Goal: Task Accomplishment & Management: Use online tool/utility

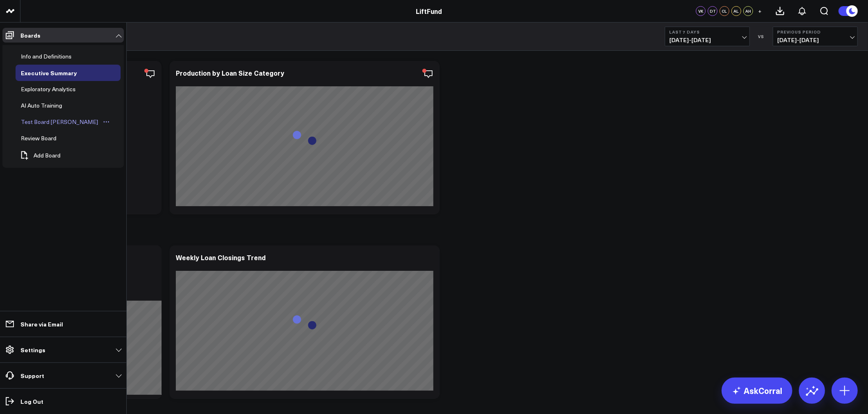
click at [49, 123] on div "Test Board [PERSON_NAME]" at bounding box center [59, 122] width 81 height 10
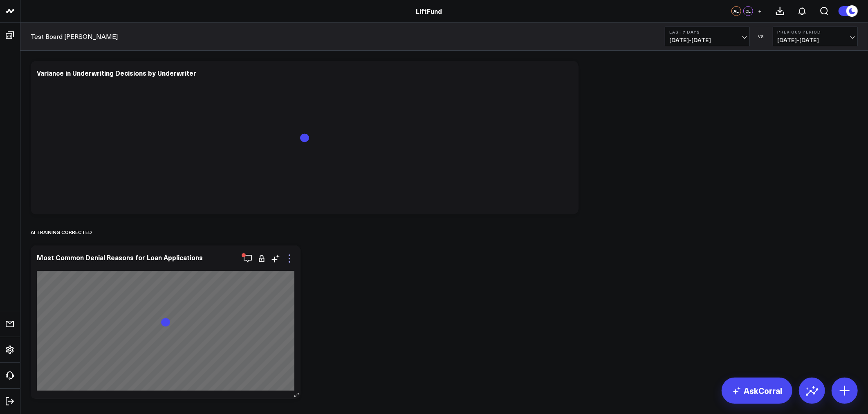
click at [292, 257] on icon at bounding box center [289, 258] width 10 height 10
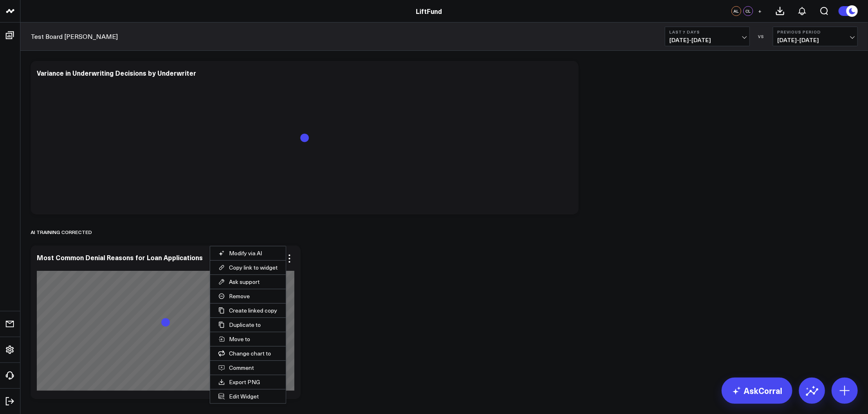
click at [243, 397] on button "Edit Widget" at bounding box center [248, 396] width 76 height 14
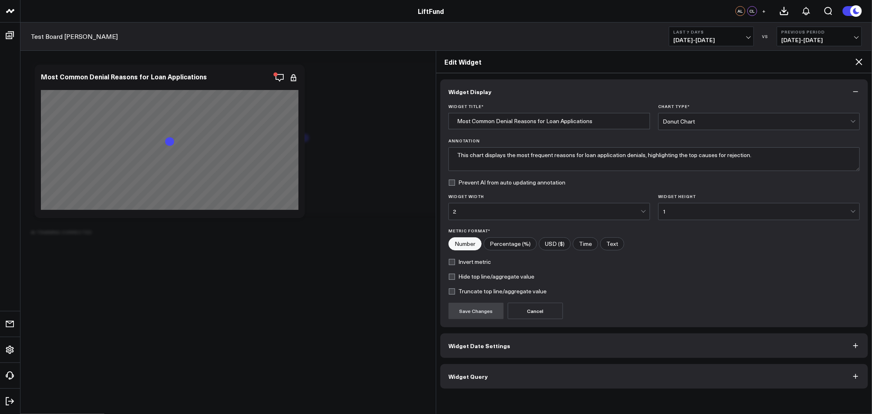
click at [497, 377] on button "Widget Query" at bounding box center [654, 376] width 428 height 25
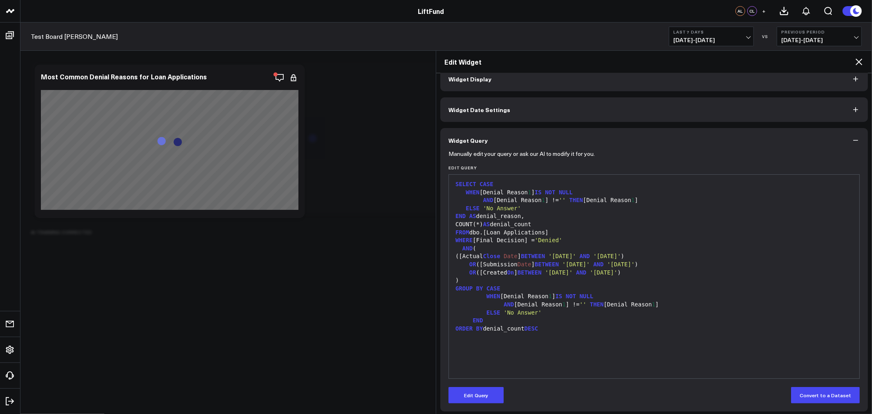
scroll to position [16, 0]
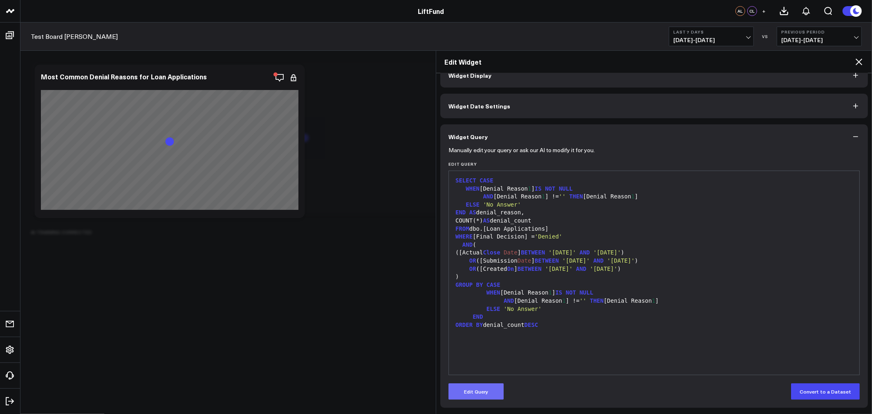
click at [485, 392] on button "Edit Query" at bounding box center [475, 391] width 55 height 16
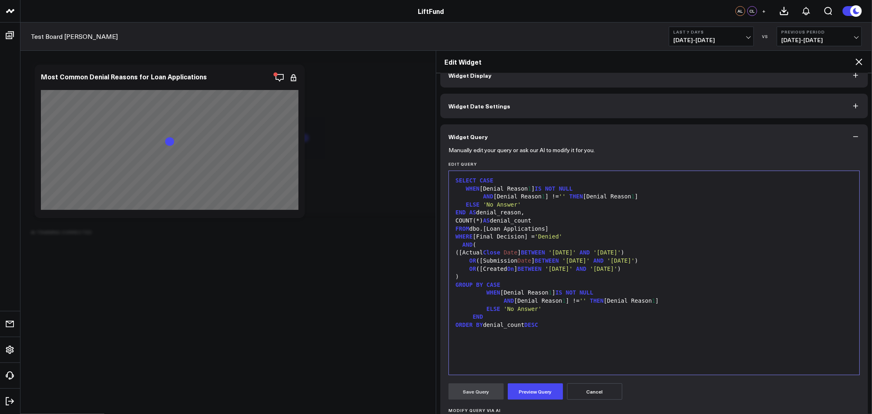
click at [545, 325] on div "ORDER BY denial_count DESC" at bounding box center [654, 325] width 402 height 8
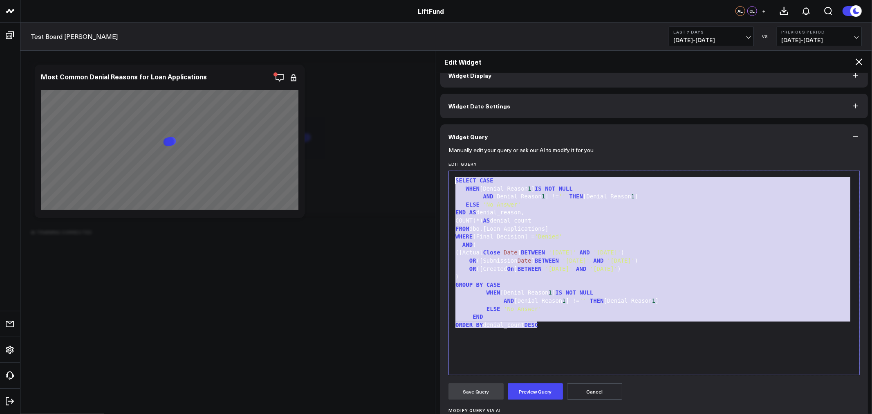
drag, startPoint x: 557, startPoint y: 325, endPoint x: 455, endPoint y: 162, distance: 191.9
click at [455, 162] on div "Edit Query 99 1 2 3 4 5 6 7 8 9 10 11 12 13 14 15 16 17 18 19 › ⌄ SELECT CASE W…" at bounding box center [653, 267] width 411 height 213
copy div "SELECT CASE WHEN [Denial Reason 1 ] IS NOT NULL AND [Denial Reason 1 ] != '' TH…"
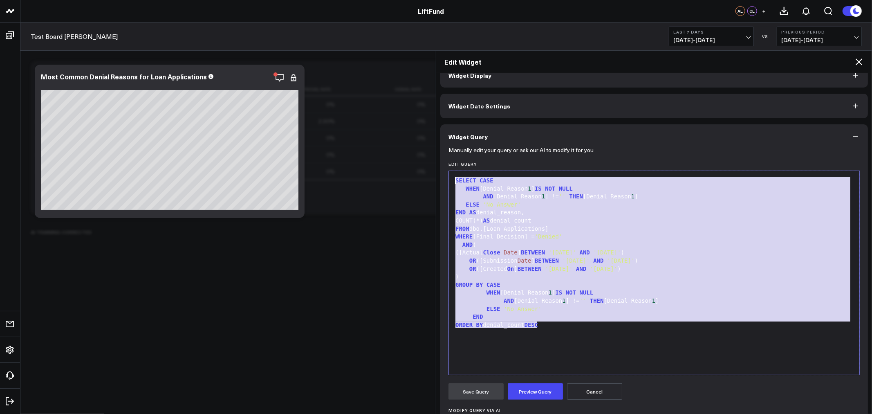
click at [720, 265] on div "OR ([Created On ] BETWEEN '[DATE]' AND '[DATE]' )" at bounding box center [654, 269] width 402 height 8
drag, startPoint x: 593, startPoint y: 330, endPoint x: 443, endPoint y: 146, distance: 238.2
click at [443, 146] on div "Widget Query Manually edit your query or ask our AI to modify it for you. Edit …" at bounding box center [654, 316] width 428 height 385
copy div "SELECT CASE WHEN [Denial Reason 1 ] IS NOT NULL AND [Denial Reason 1 ] != '' TH…"
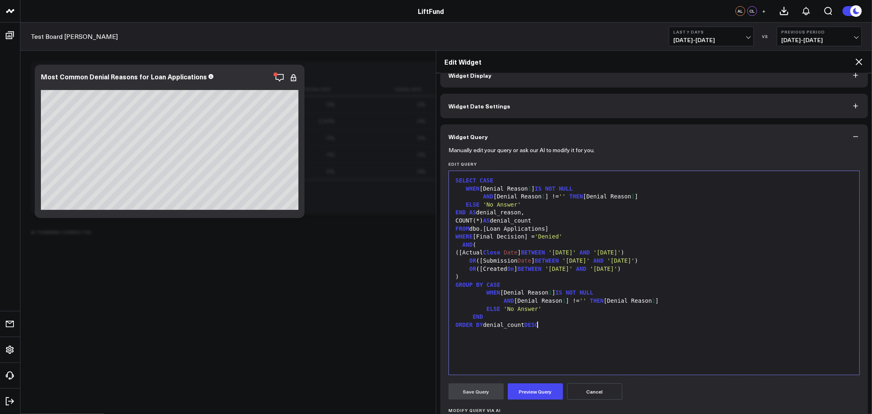
click at [574, 357] on div "SELECT CASE WHEN [Denial Reason 1 ] IS NOT NULL AND [Denial Reason 1 ] != '' TH…" at bounding box center [654, 272] width 402 height 195
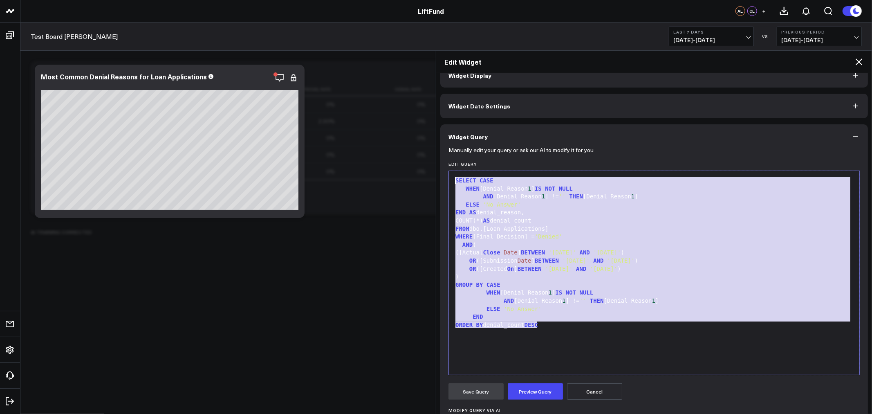
drag, startPoint x: 600, startPoint y: 341, endPoint x: 378, endPoint y: 129, distance: 307.6
click at [378, 129] on body "LiftFund LiftFund AL CL + Test Board [PERSON_NAME] Last 7 Days [DATE] - [DATE] …" at bounding box center [436, 318] width 872 height 636
copy div "SELECT CASE WHEN [Denial Reason 1 ] IS NOT NULL AND [Denial Reason 1 ] != '' TH…"
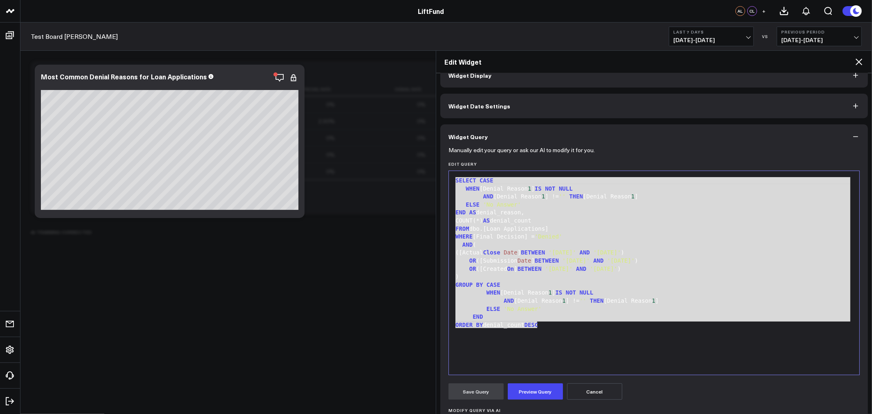
click at [674, 339] on div "SELECT CASE WHEN [Denial Reason 1 ] IS NOT NULL AND [Denial Reason 1 ] != '' TH…" at bounding box center [654, 272] width 402 height 195
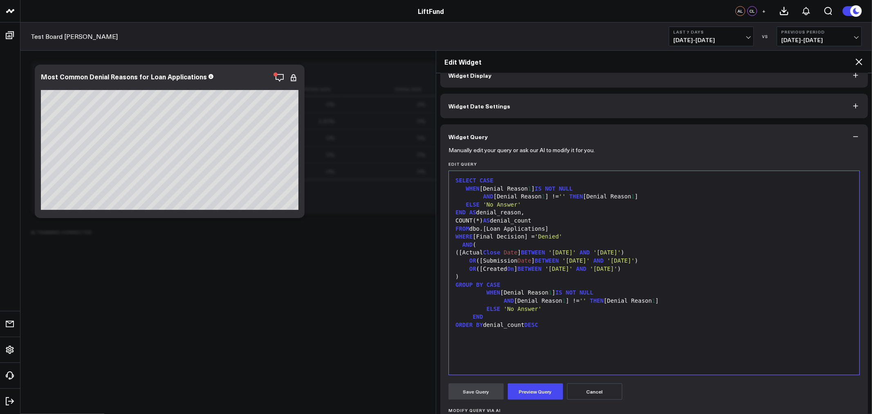
click at [624, 340] on div "SELECT CASE WHEN [Denial Reason 1 ] IS NOT NULL AND [Denial Reason 1 ] != '' TH…" at bounding box center [654, 272] width 402 height 195
drag, startPoint x: 618, startPoint y: 336, endPoint x: 607, endPoint y: 336, distance: 10.6
click at [616, 336] on div "SELECT CASE WHEN [Denial Reason 1 ] IS NOT NULL AND [Denial Reason 1 ] != '' TH…" at bounding box center [654, 272] width 402 height 195
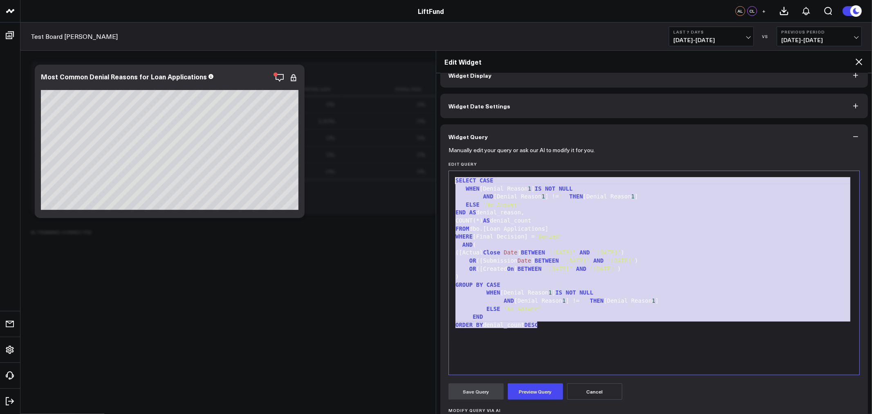
drag, startPoint x: 578, startPoint y: 333, endPoint x: 439, endPoint y: 174, distance: 210.9
click at [439, 174] on div "Widget Display Widget Date Settings Widget Query Manually edit your query or as…" at bounding box center [654, 243] width 436 height 340
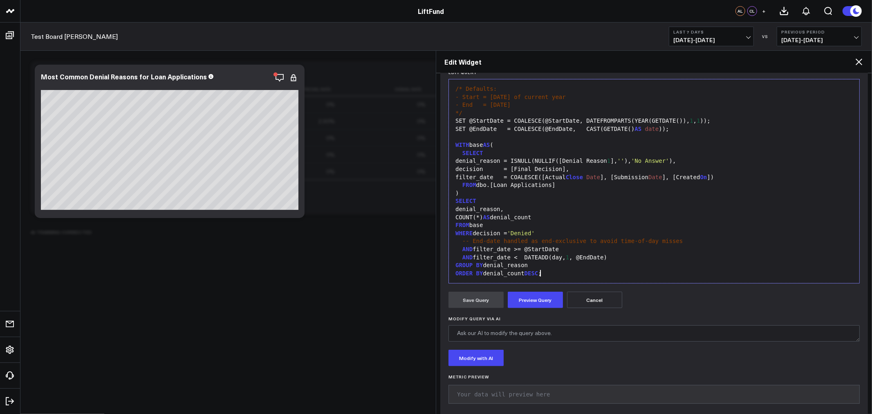
scroll to position [117, 0]
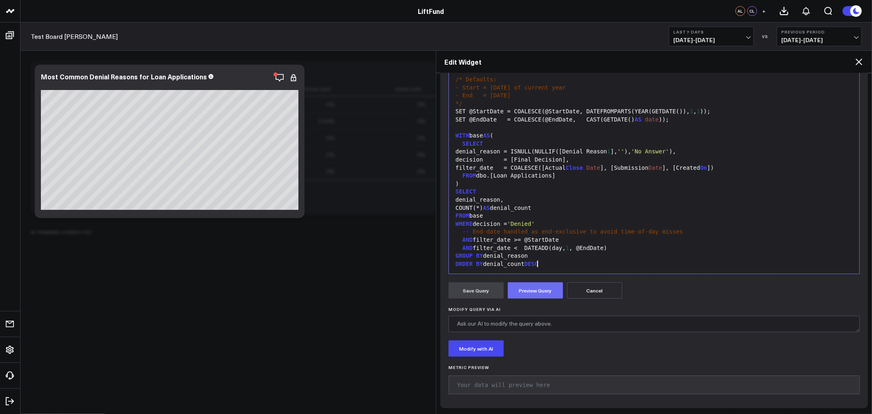
click at [529, 286] on button "Preview Query" at bounding box center [535, 290] width 55 height 16
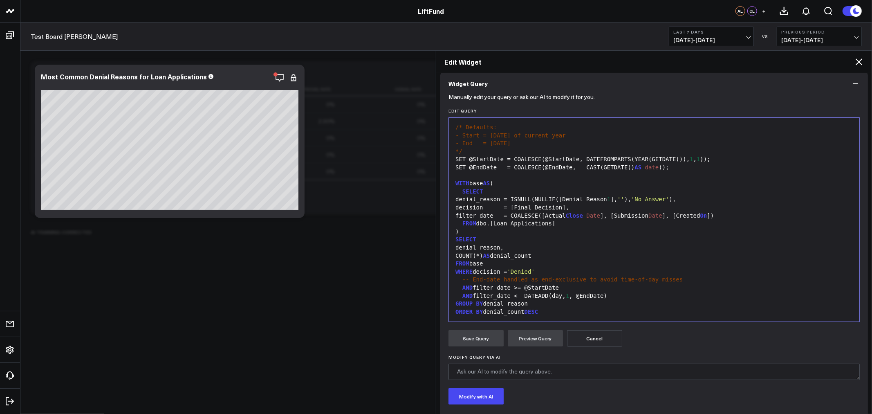
scroll to position [47, 0]
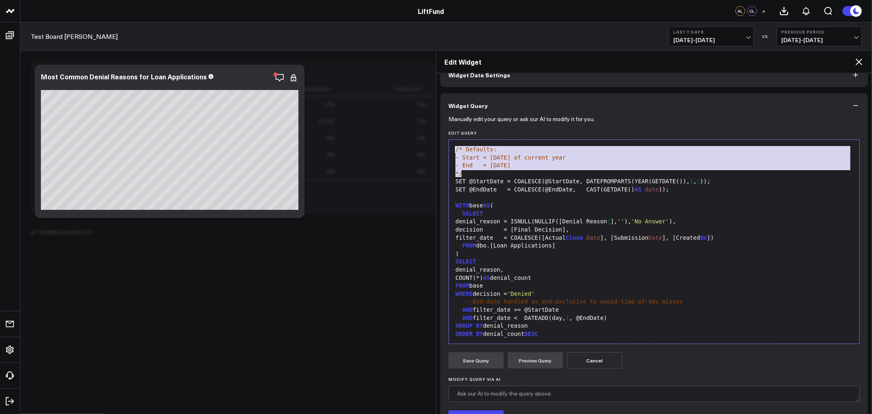
drag, startPoint x: 478, startPoint y: 170, endPoint x: 423, endPoint y: 138, distance: 63.6
click at [423, 138] on body "LiftFund LiftFund AL CL + Test Board [PERSON_NAME] Last 7 Days [DATE] - [DATE] …" at bounding box center [436, 318] width 872 height 636
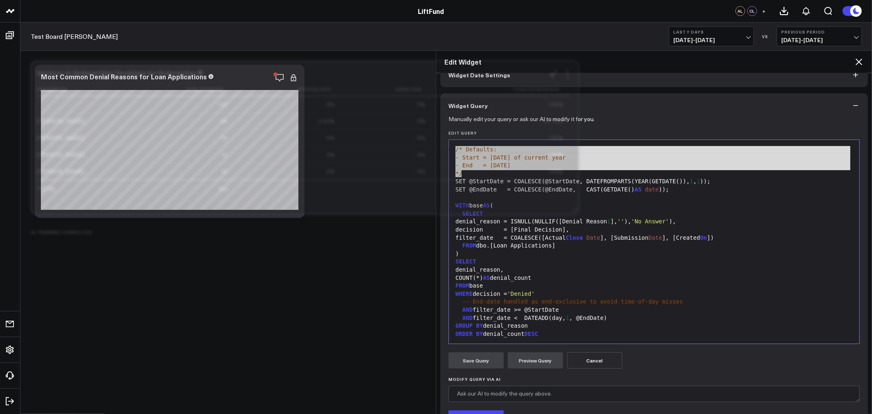
click at [433, 143] on td "100%" at bounding box center [502, 137] width 138 height 17
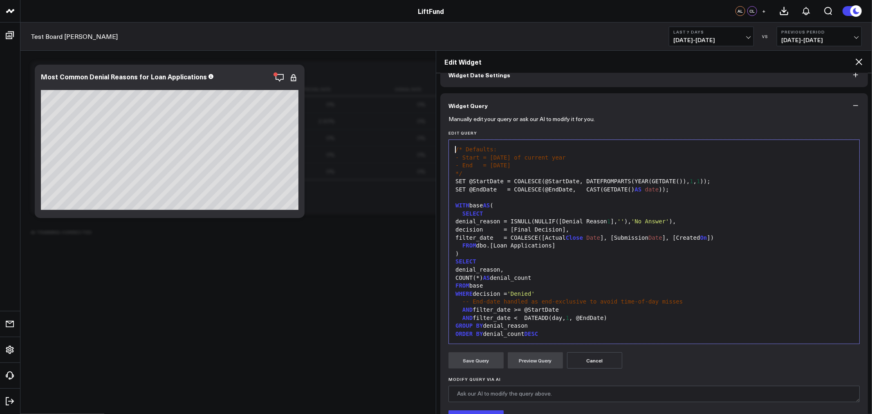
click at [459, 144] on div "/* Defaults: - Start = [DATE] of current year - End = [DATE] */ SET @StartDate …" at bounding box center [654, 241] width 402 height 195
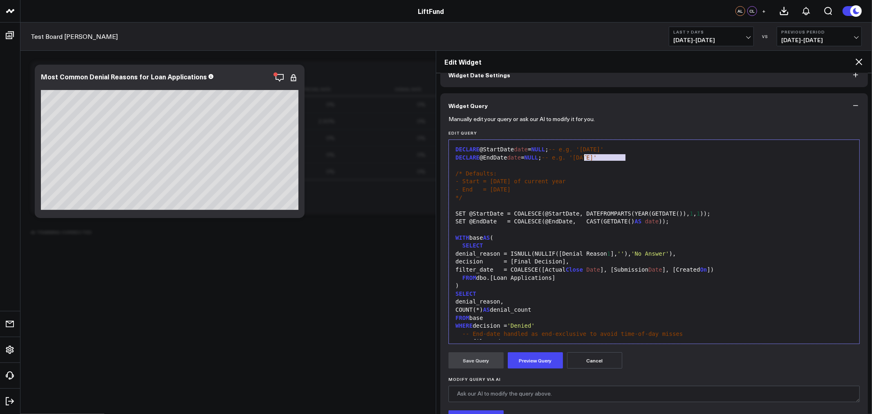
drag, startPoint x: 647, startPoint y: 160, endPoint x: 583, endPoint y: 158, distance: 63.4
click at [583, 158] on div "DECLARE @EndDate date = NULL ; -- e.g. '[DATE]'" at bounding box center [654, 158] width 402 height 8
click at [675, 152] on div "DECLARE @StartDate date = NULL ; -- e.g. '[DATE]'" at bounding box center [654, 150] width 402 height 8
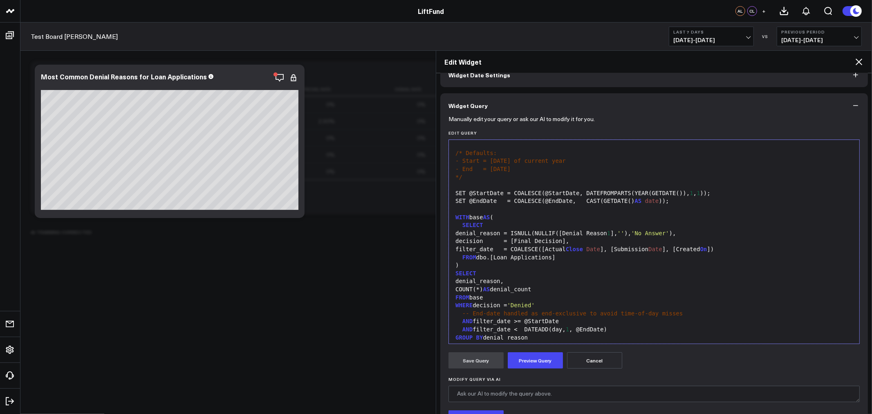
scroll to position [31, 0]
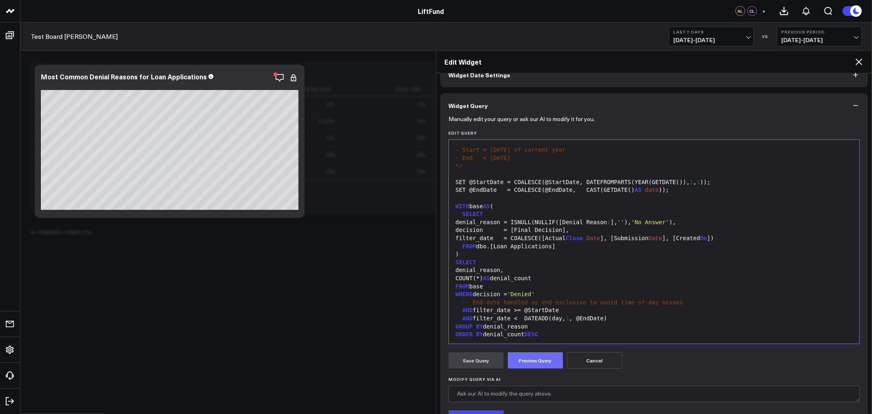
click at [542, 362] on button "Preview Query" at bounding box center [535, 360] width 55 height 16
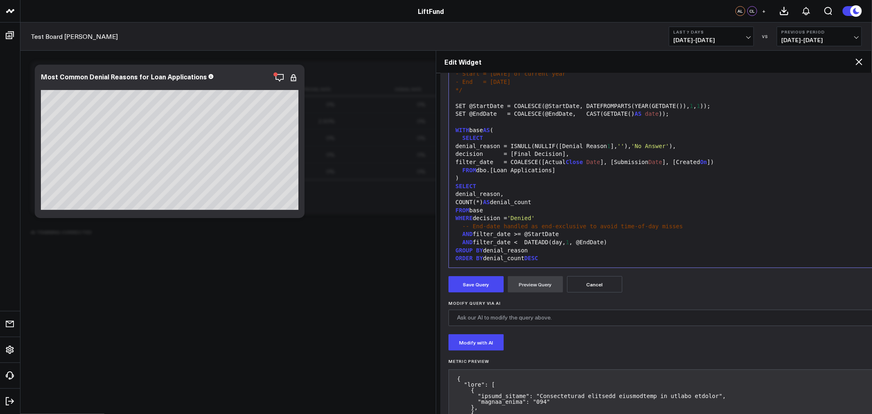
scroll to position [0, 0]
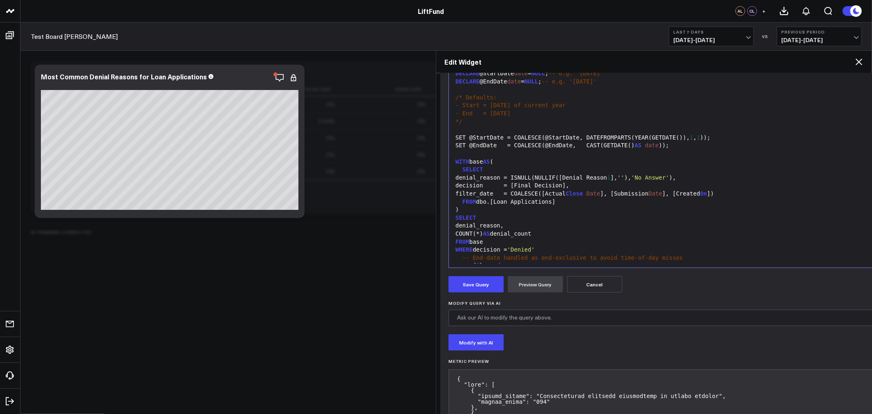
click at [816, 35] on button "Previous Period [DATE] - [DATE]" at bounding box center [819, 37] width 85 height 20
click at [796, 100] on link "No Comparison" at bounding box center [819, 102] width 84 height 16
click at [724, 37] on span "[DATE] - [DATE]" at bounding box center [711, 40] width 76 height 7
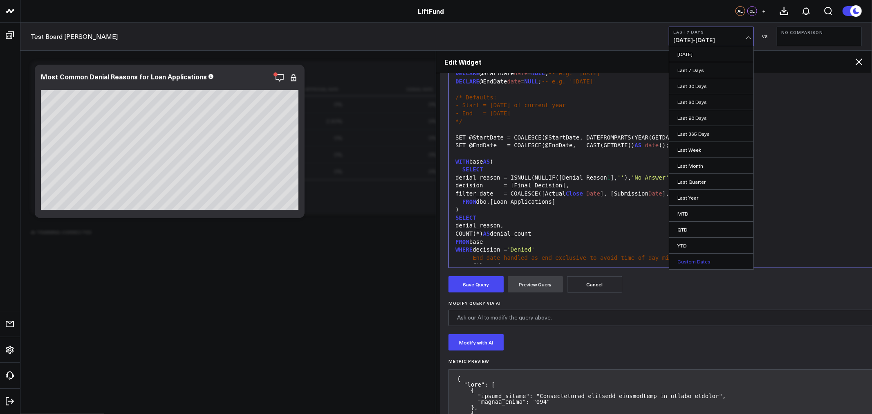
click at [691, 260] on link "Custom Dates" at bounding box center [711, 261] width 84 height 16
select select "9"
select select "2025"
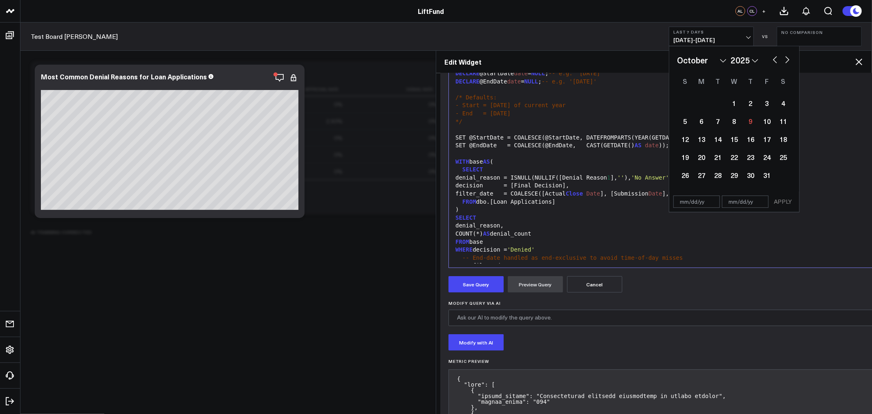
click at [692, 62] on select "January February March April May June July August September October November De…" at bounding box center [701, 60] width 49 height 12
select select "2025"
click at [734, 107] on div "1" at bounding box center [734, 103] width 16 height 16
type input "[DATE]"
select select "2025"
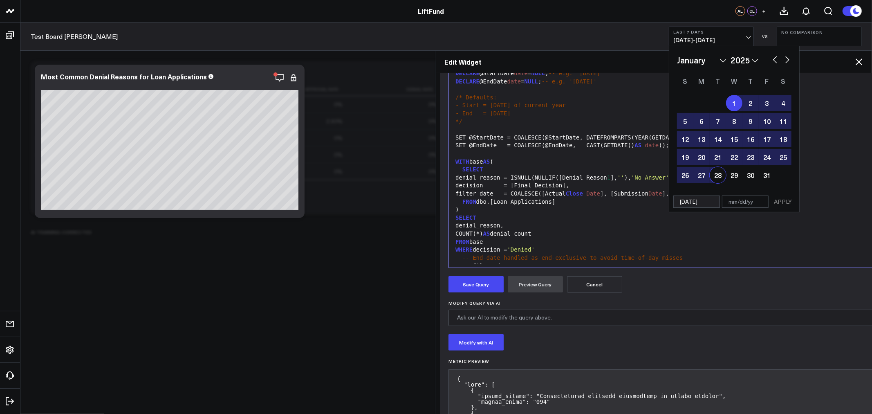
click at [737, 205] on input "text" at bounding box center [745, 201] width 47 height 12
select select "2025"
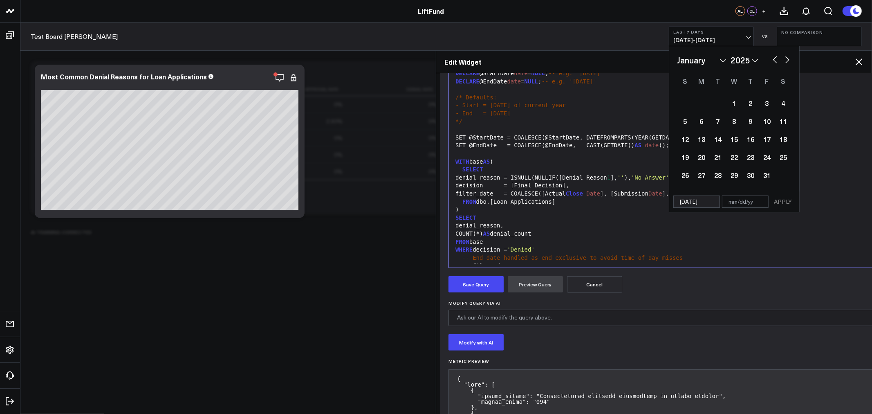
type input "1"
select select "2025"
type input "10/"
select select "2025"
type input "10/2/"
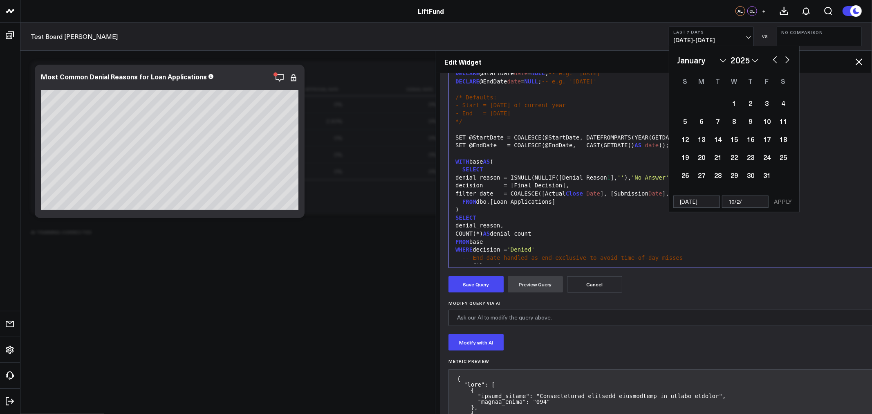
select select "2025"
type input "[DATE]"
select select "2025"
type input "10/2/2"
select select "2025"
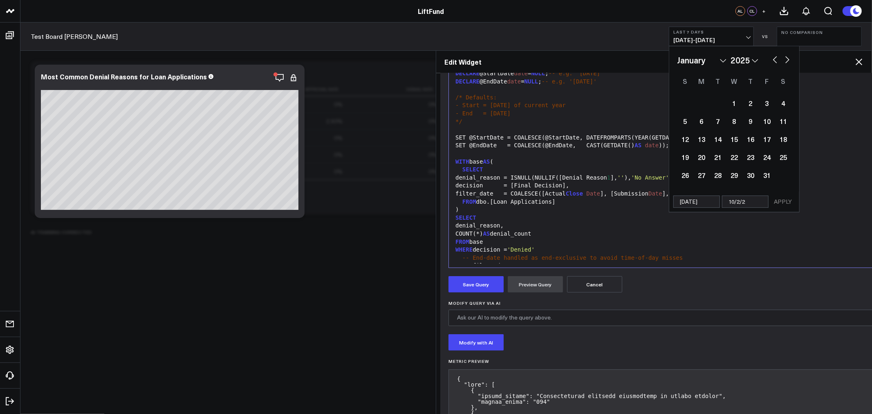
type input "[DATE]"
select select "2025"
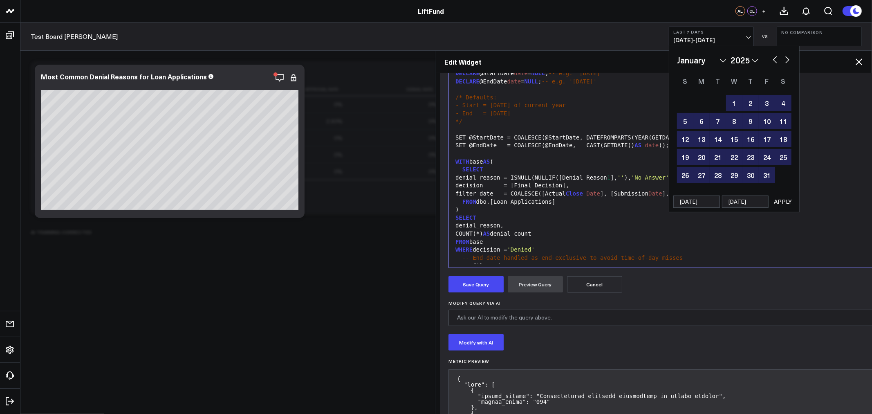
type input "[DATE]"
click at [781, 202] on button "APPLY" at bounding box center [782, 201] width 25 height 12
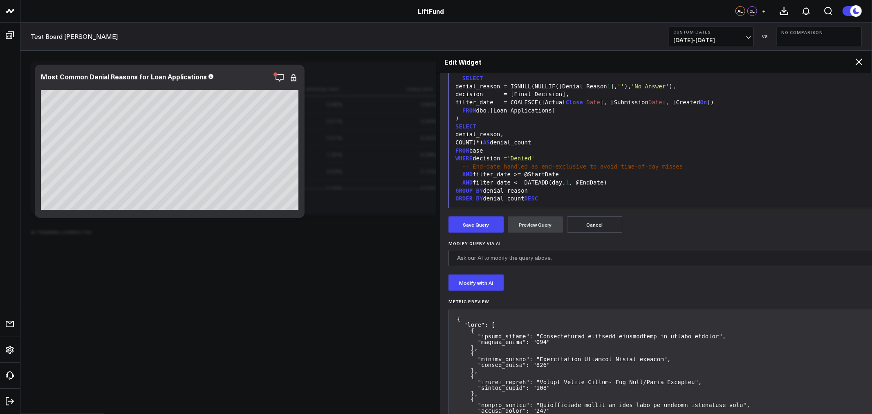
scroll to position [186, 0]
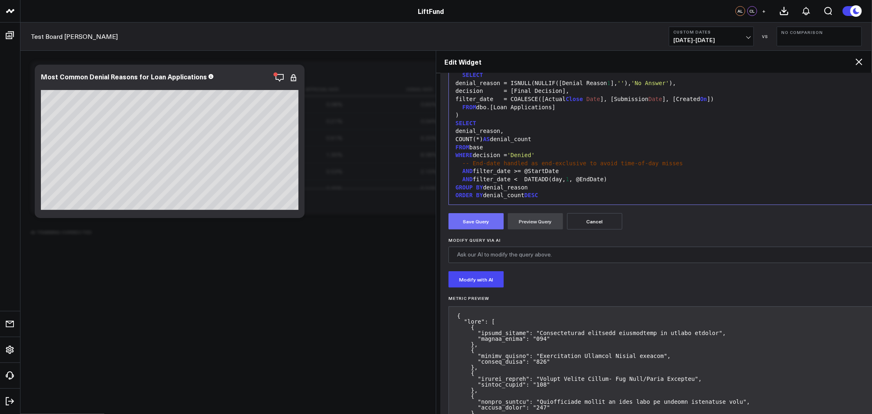
click at [497, 227] on button "Save Query" at bounding box center [475, 221] width 55 height 16
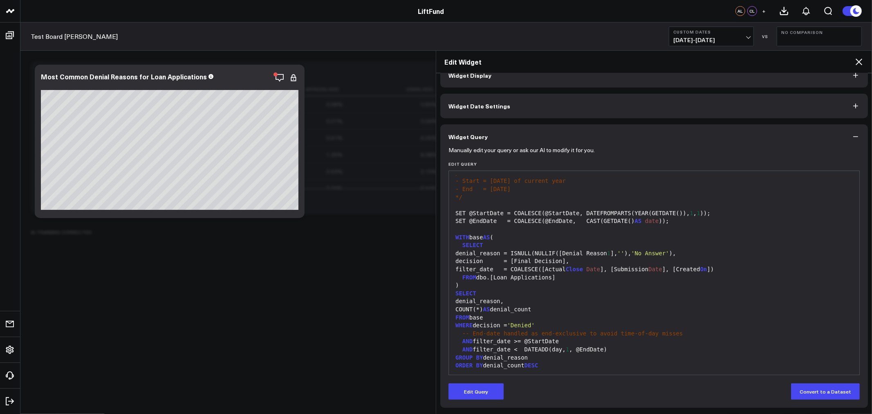
click at [859, 58] on icon at bounding box center [859, 62] width 10 height 10
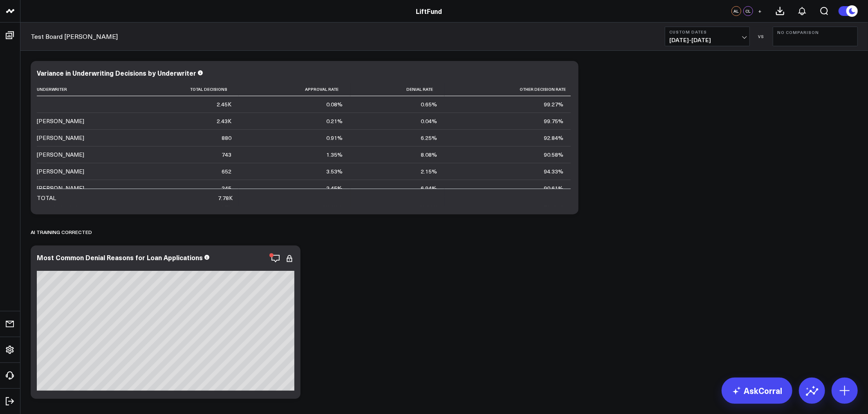
click at [732, 35] on button "Custom Dates [DATE] - [DATE]" at bounding box center [707, 37] width 85 height 20
click at [682, 246] on link "YTD" at bounding box center [707, 245] width 84 height 16
click at [246, 258] on icon "button" at bounding box center [248, 258] width 10 height 10
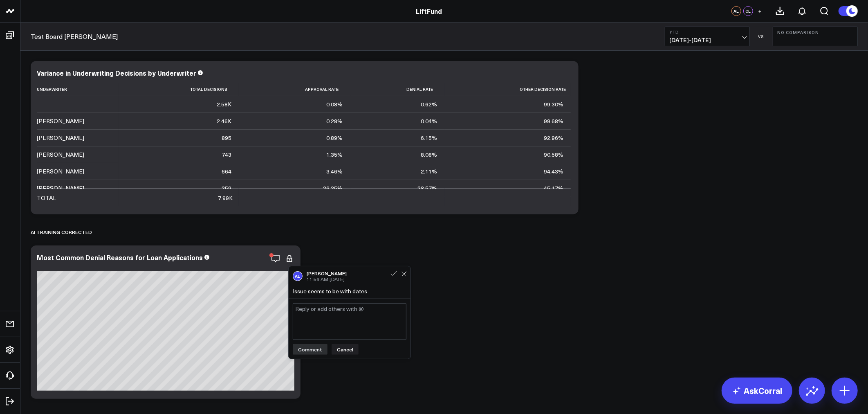
click at [347, 295] on div "AL [PERSON_NAME] 11:56 AM [DATE] Issue seems to be with dates" at bounding box center [350, 282] width 122 height 32
click at [403, 273] on icon at bounding box center [403, 273] width 5 height 5
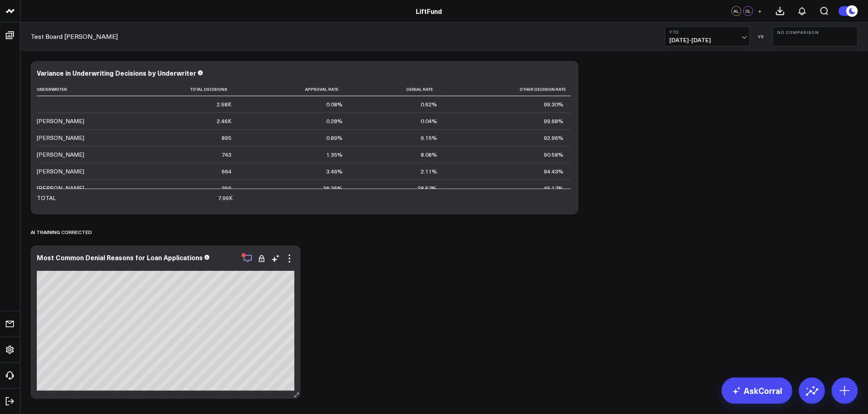
click at [247, 260] on icon "button" at bounding box center [248, 258] width 10 height 10
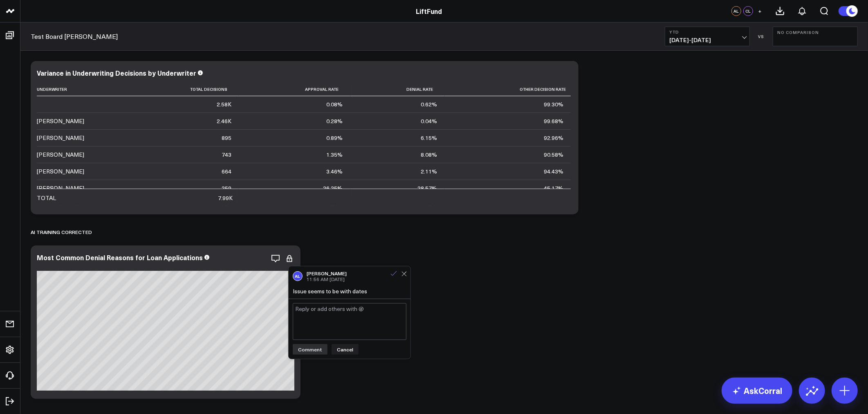
click at [393, 272] on icon at bounding box center [393, 273] width 7 height 7
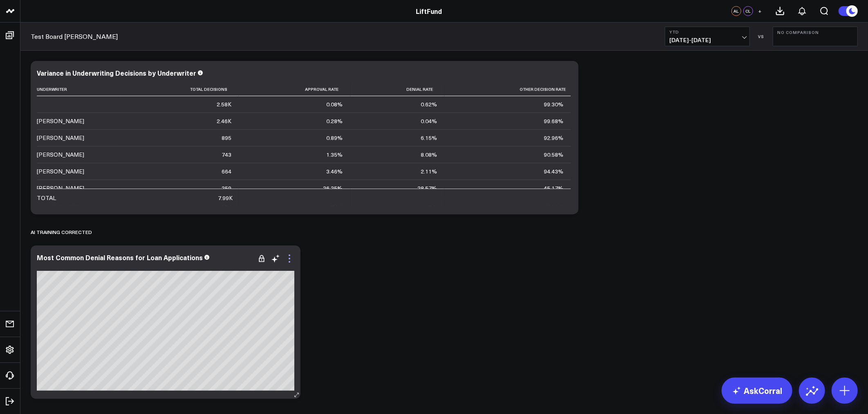
click at [291, 261] on icon at bounding box center [289, 258] width 10 height 10
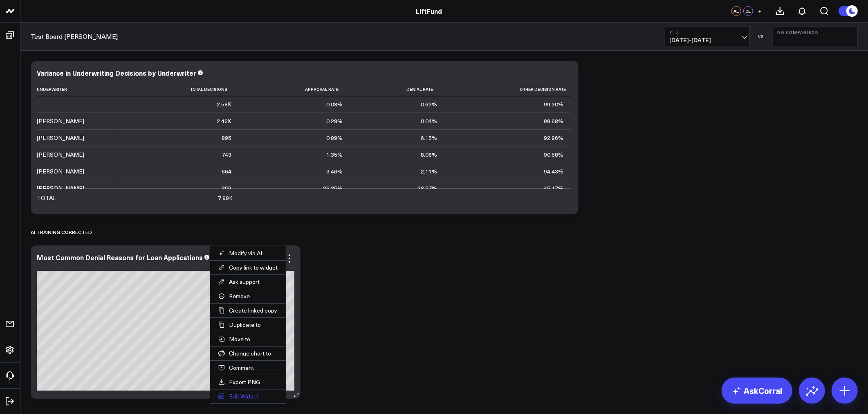
click at [244, 396] on button "Edit Widget" at bounding box center [248, 396] width 76 height 14
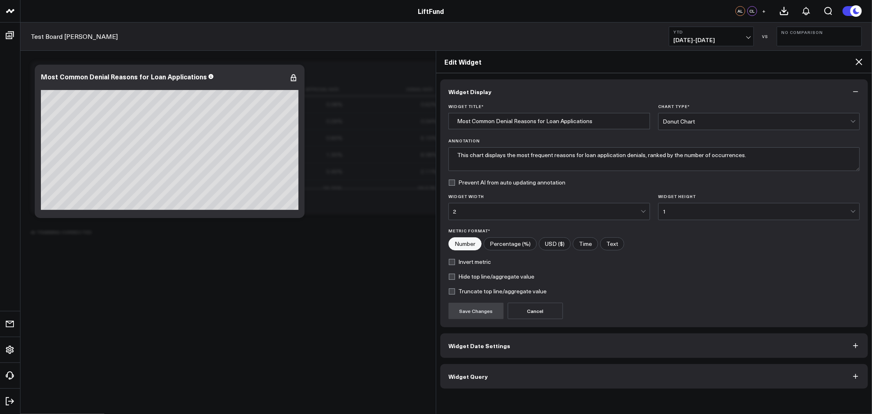
click at [512, 380] on button "Widget Query" at bounding box center [654, 376] width 428 height 25
